Goal: Find specific page/section: Find specific page/section

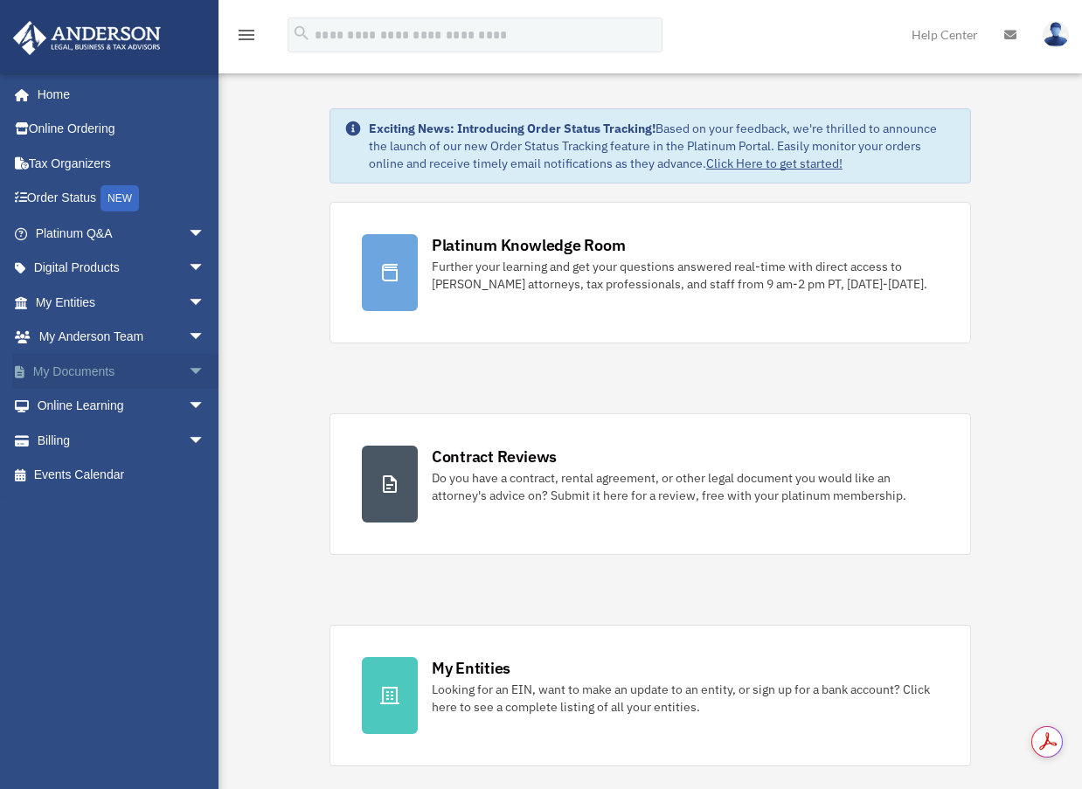
click at [188, 369] on span "arrow_drop_down" at bounding box center [205, 372] width 35 height 36
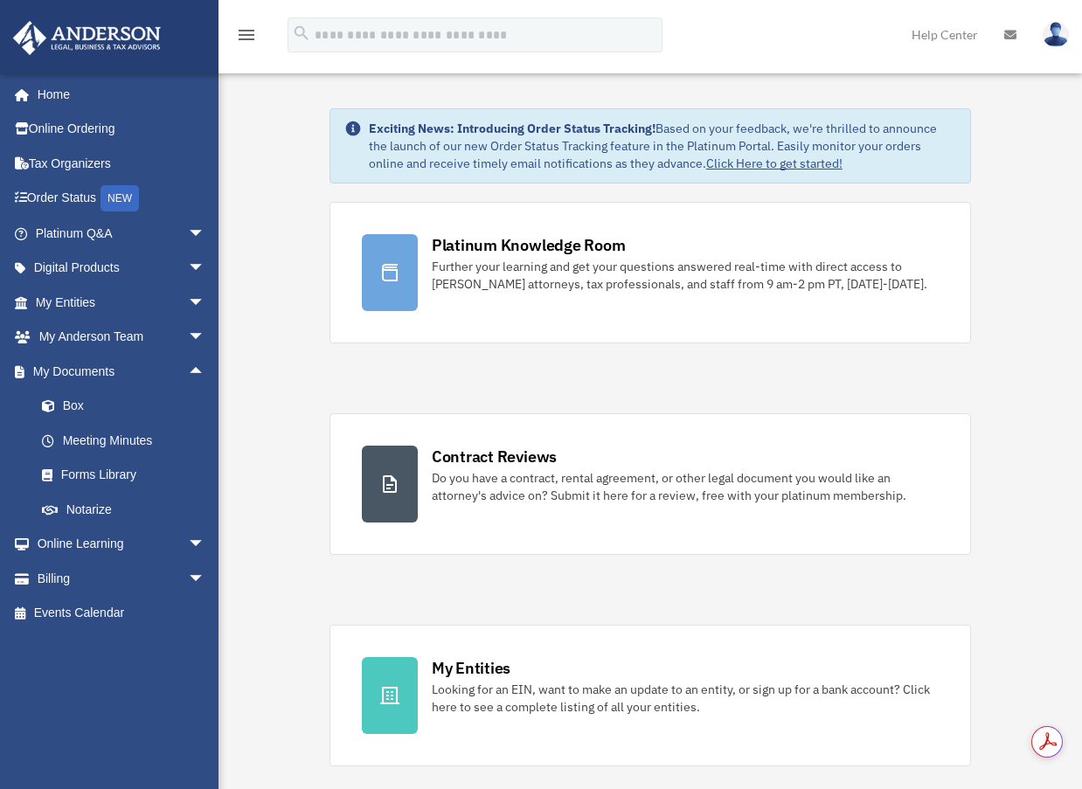
click at [1054, 31] on img at bounding box center [1055, 34] width 26 height 25
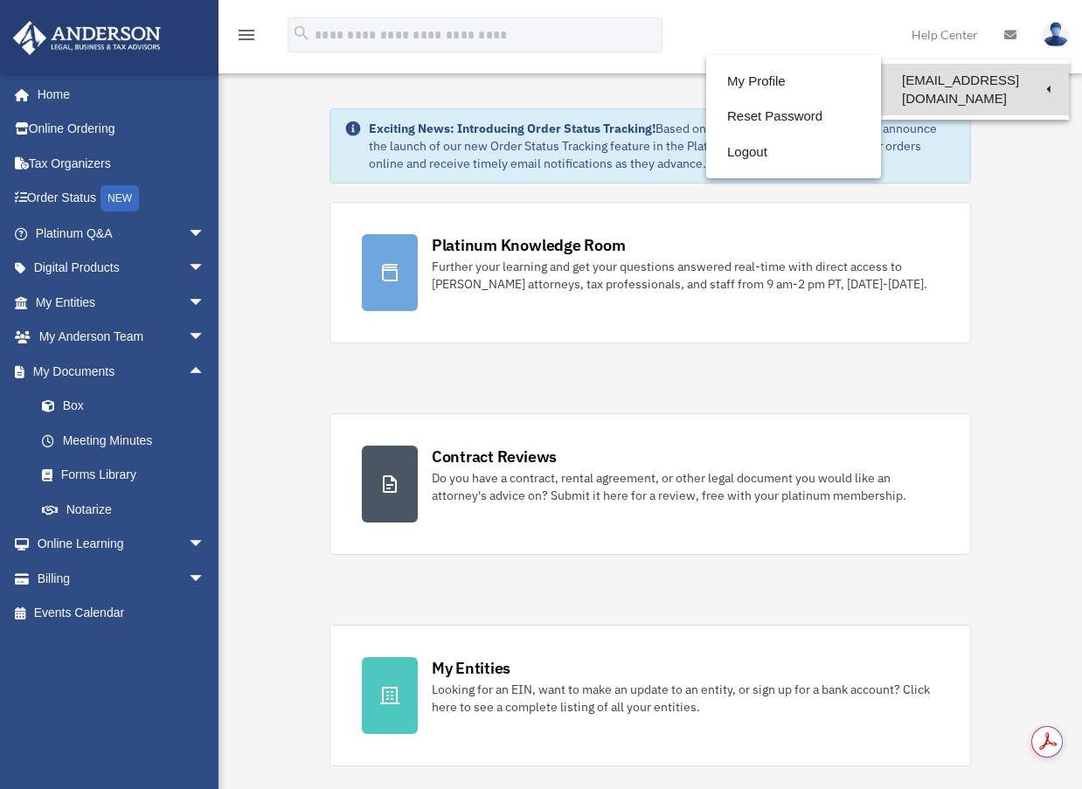
click at [921, 77] on link "[EMAIL_ADDRESS][DOMAIN_NAME]" at bounding box center [975, 90] width 188 height 52
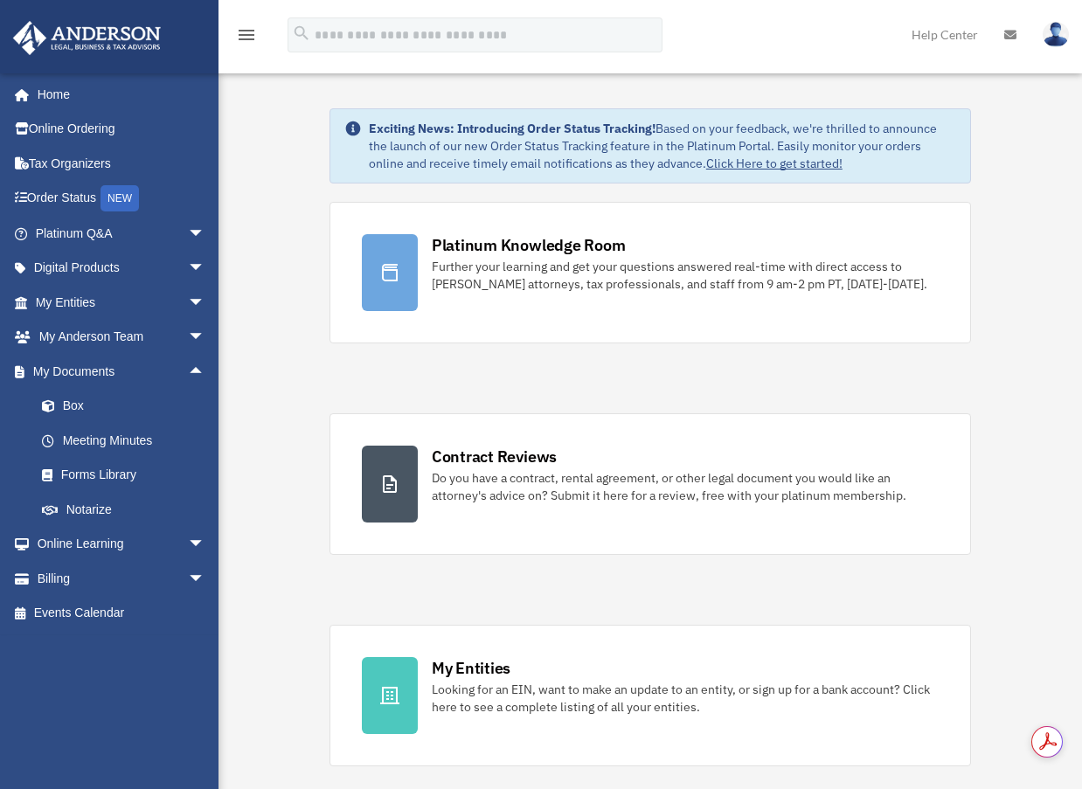
click at [1054, 37] on img at bounding box center [1055, 34] width 26 height 25
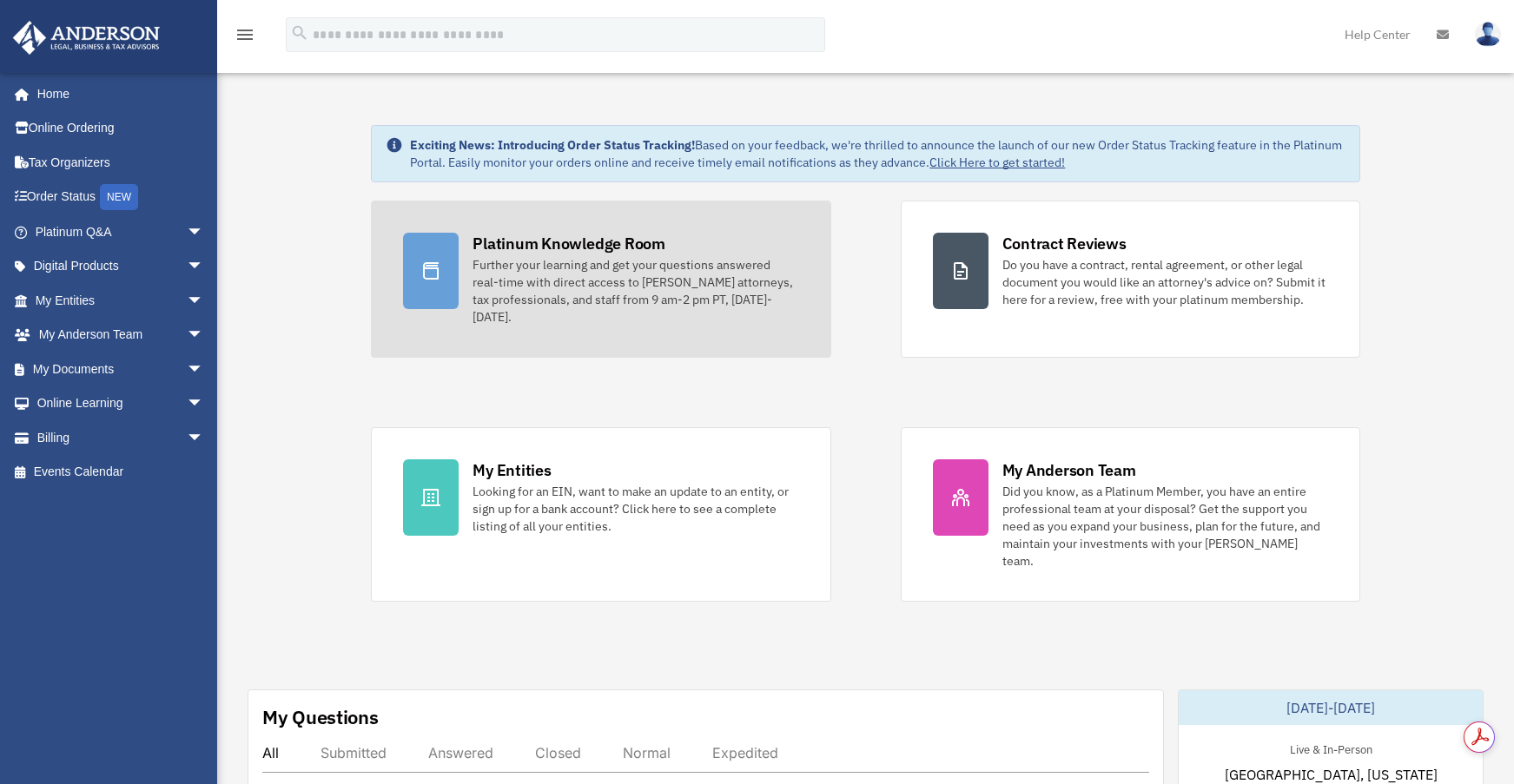
click at [593, 238] on div "Platinum Knowledge Room" at bounding box center [569, 243] width 193 height 22
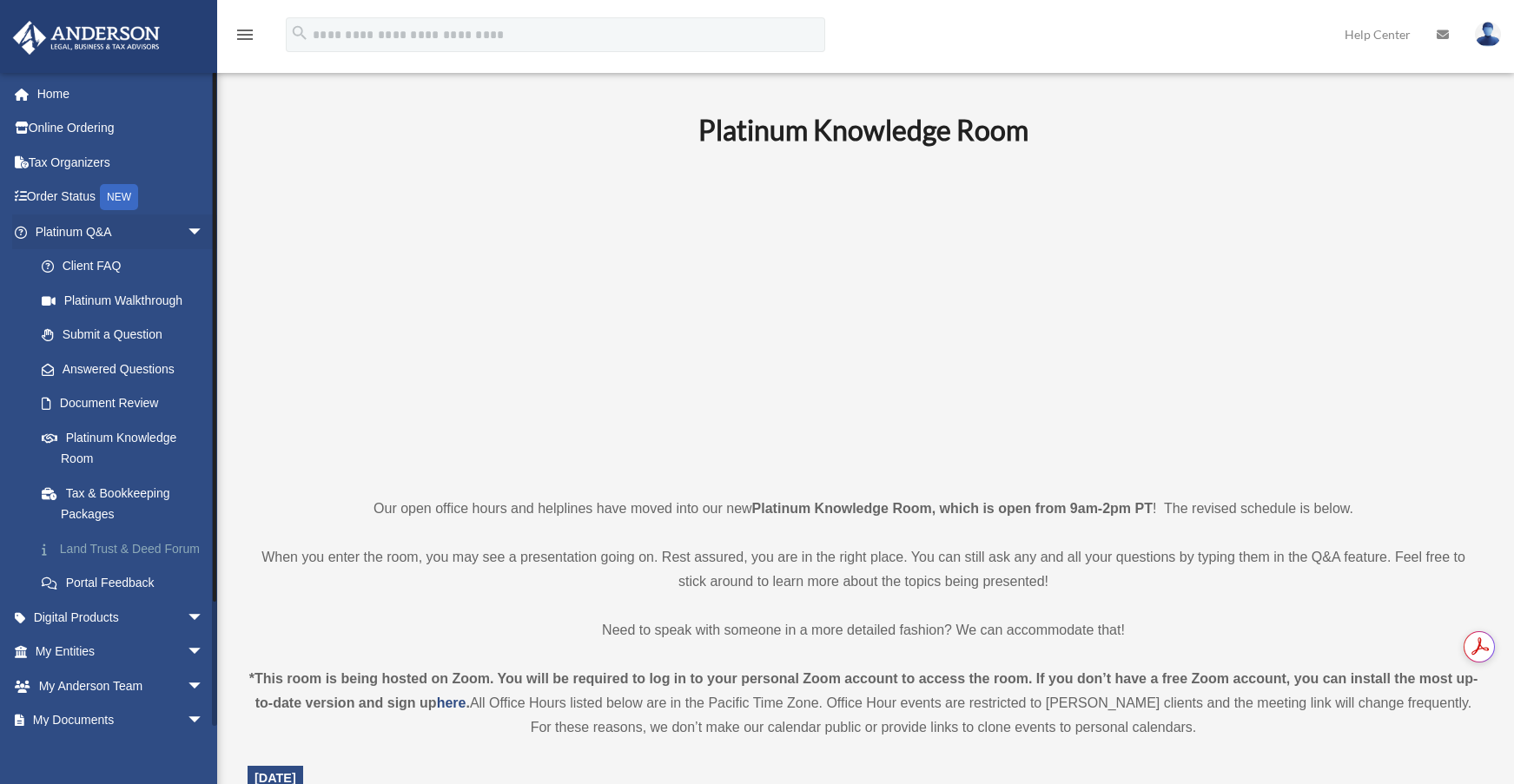
click at [142, 548] on link "Land Trust & Deed Forum" at bounding box center [126, 549] width 206 height 35
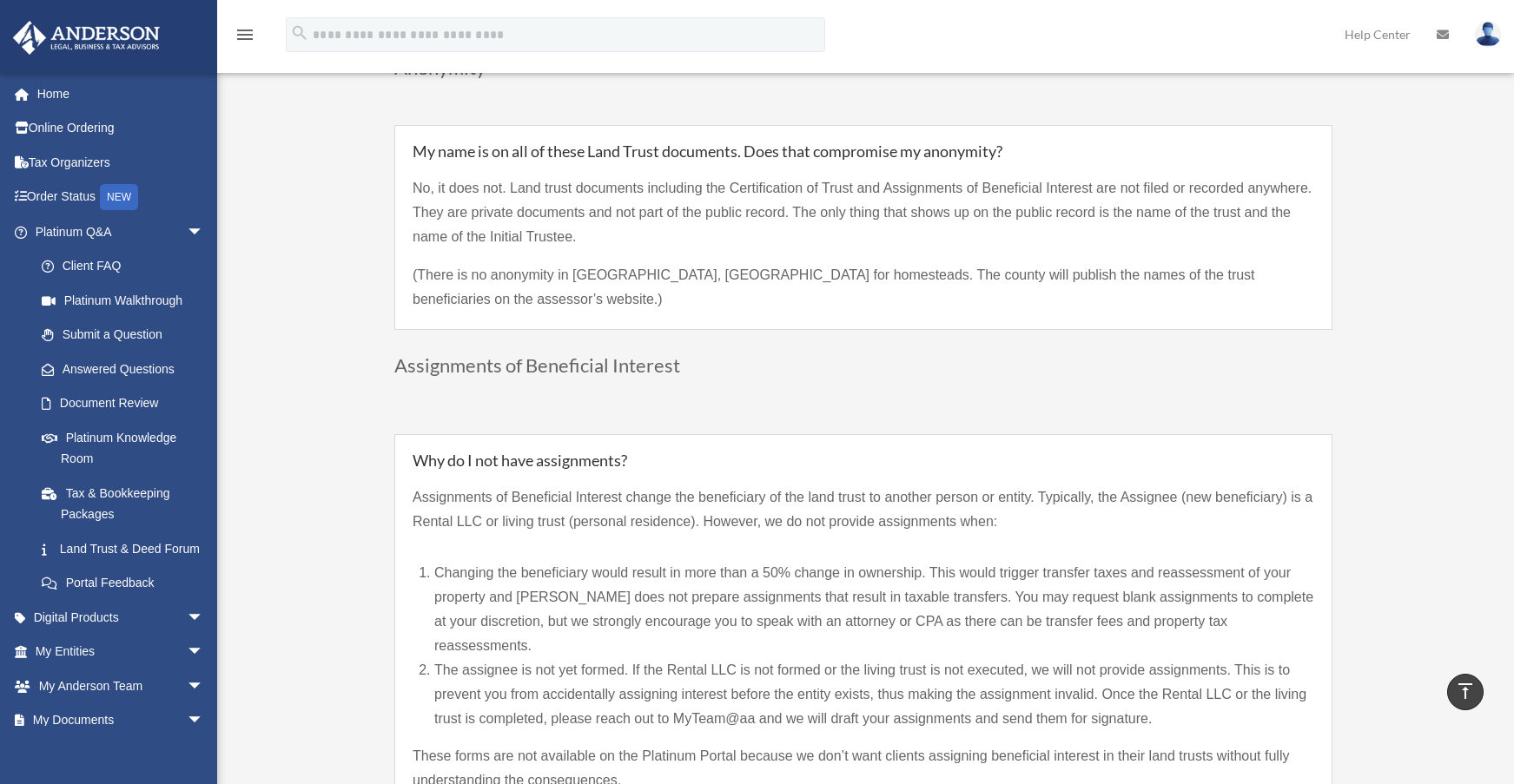
scroll to position [1303, 0]
